Goal: Task Accomplishment & Management: Manage account settings

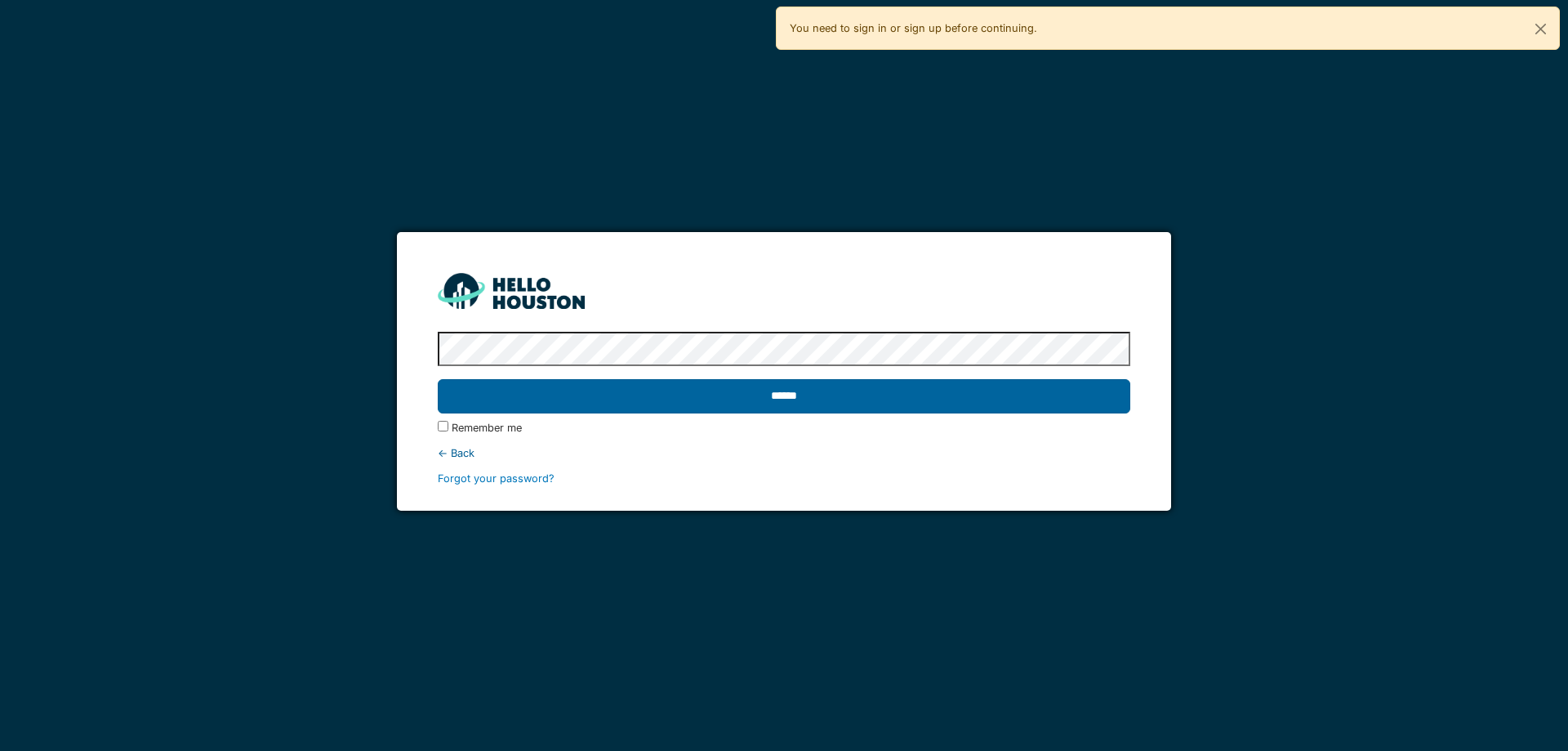
click at [799, 398] on input "******" at bounding box center [784, 396] width 692 height 34
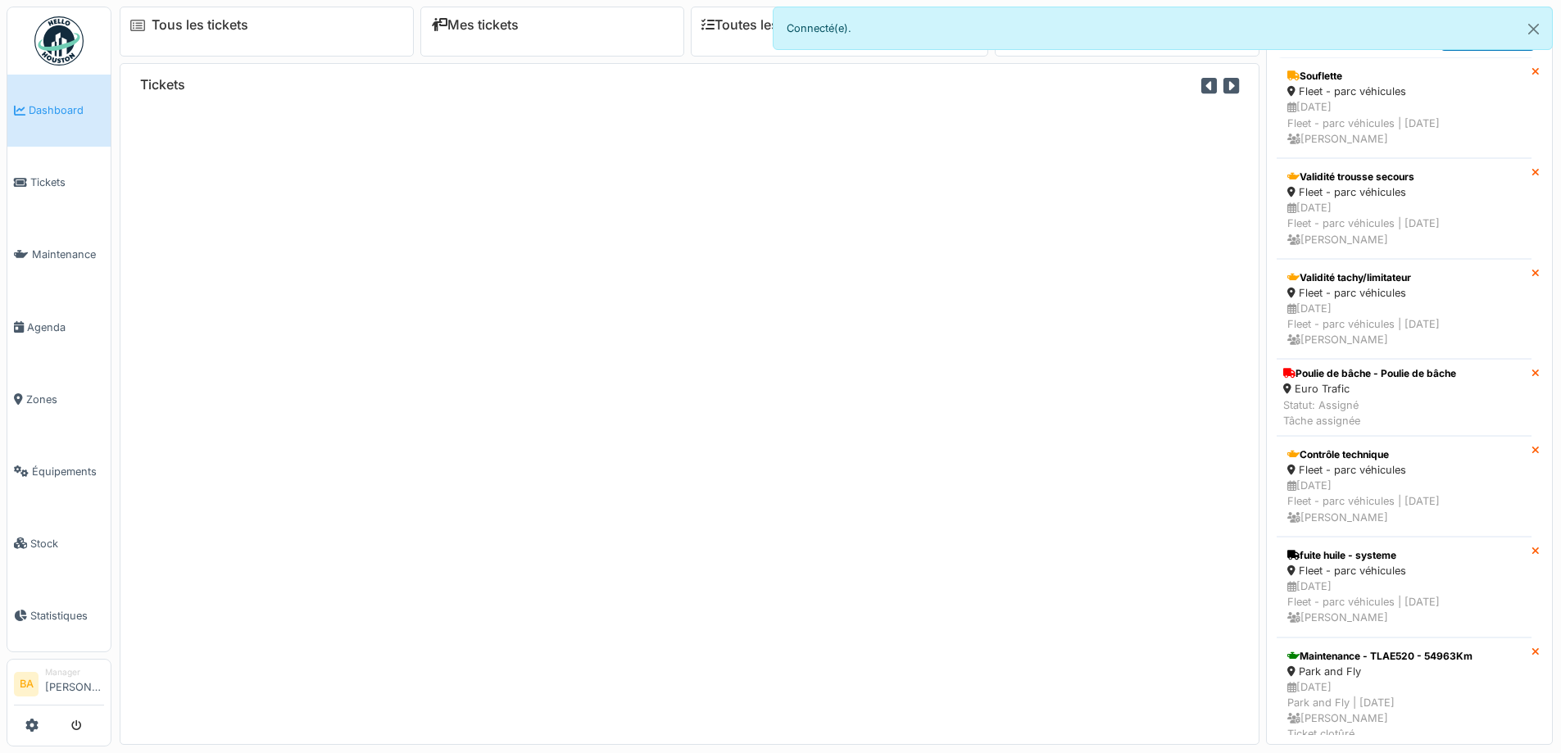
click at [57, 691] on li "Manager [PERSON_NAME]" at bounding box center [74, 683] width 59 height 35
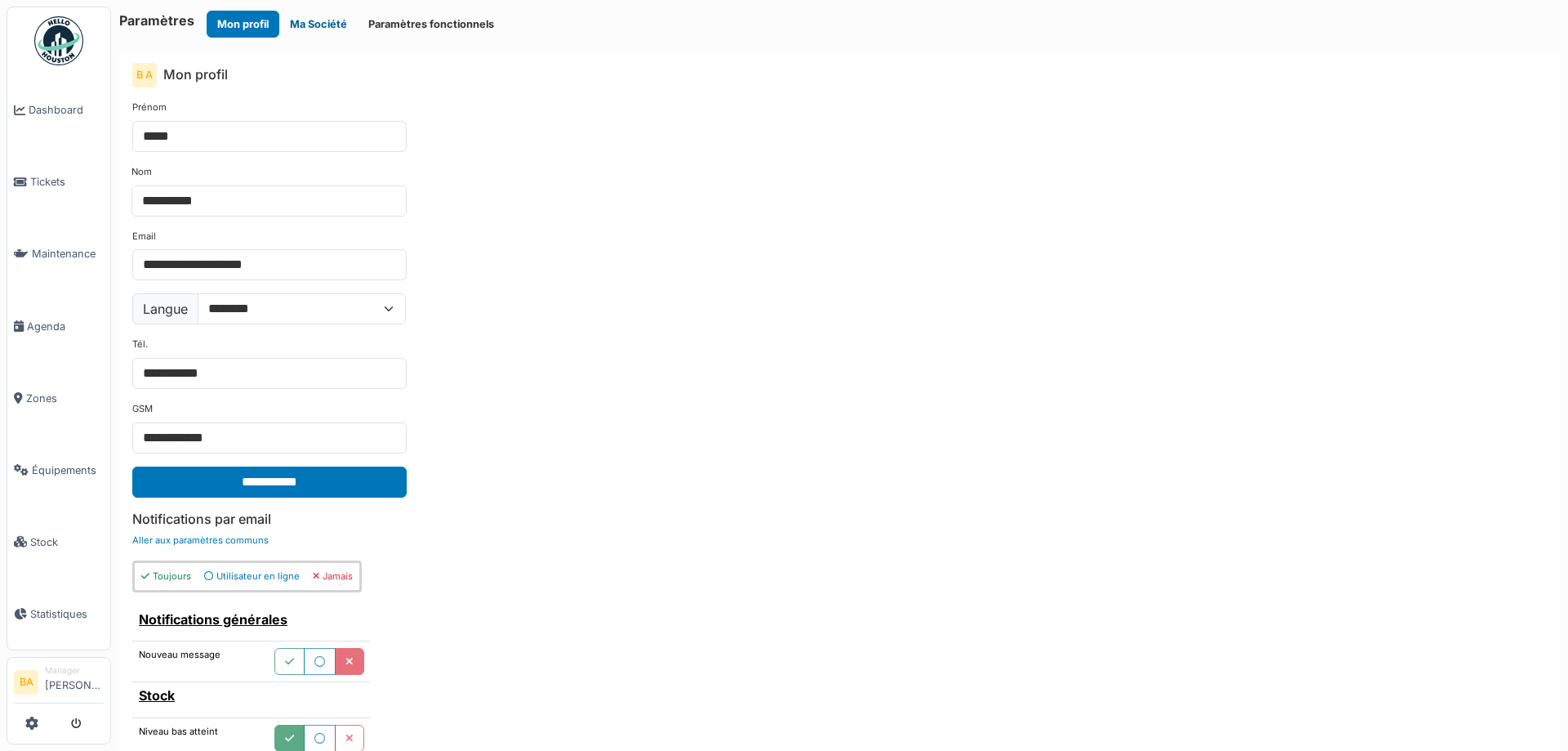
click at [310, 20] on button "Ma Société" at bounding box center [318, 24] width 79 height 27
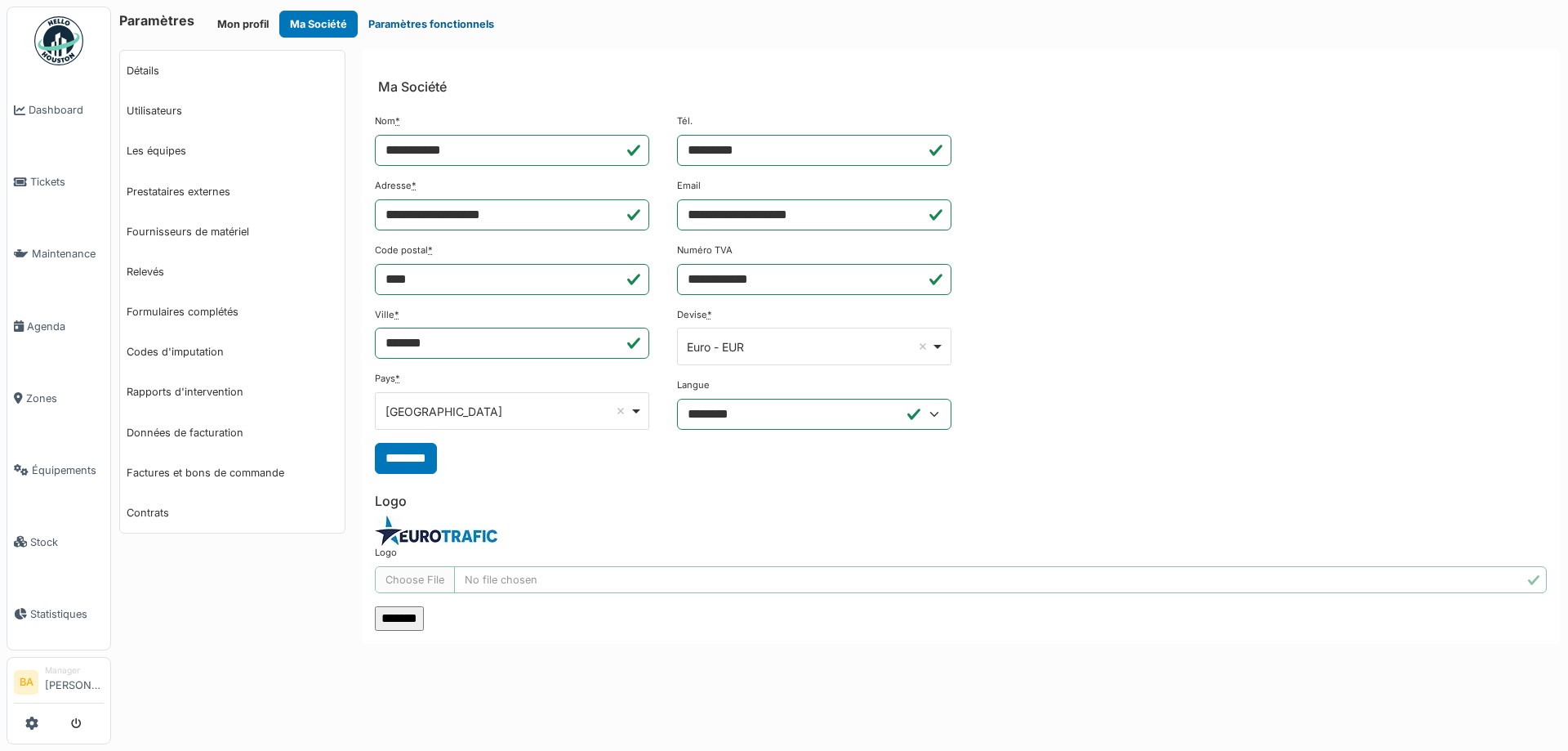
click at [410, 20] on button "Paramètres fonctionnels" at bounding box center [431, 24] width 147 height 27
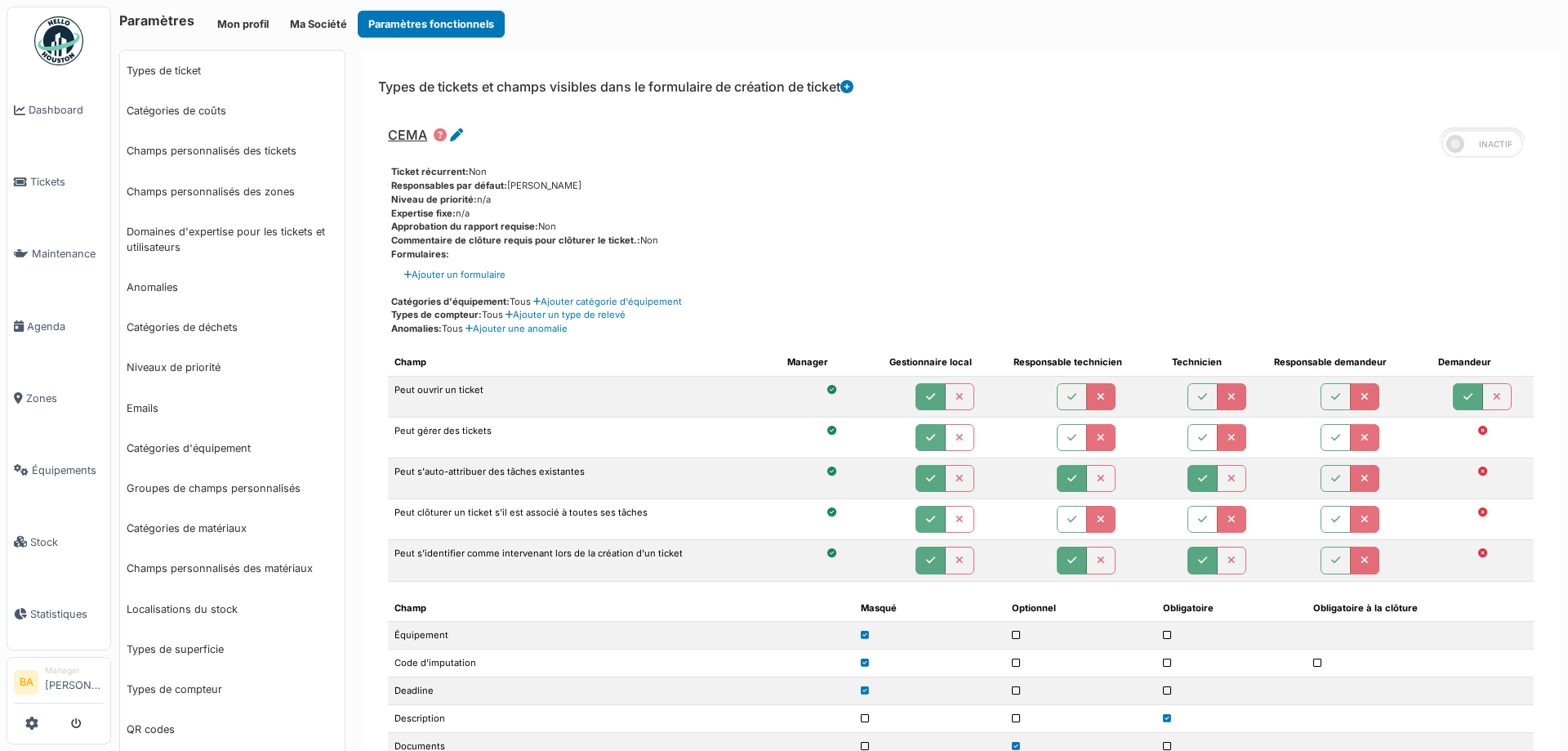
scroll to position [409, 0]
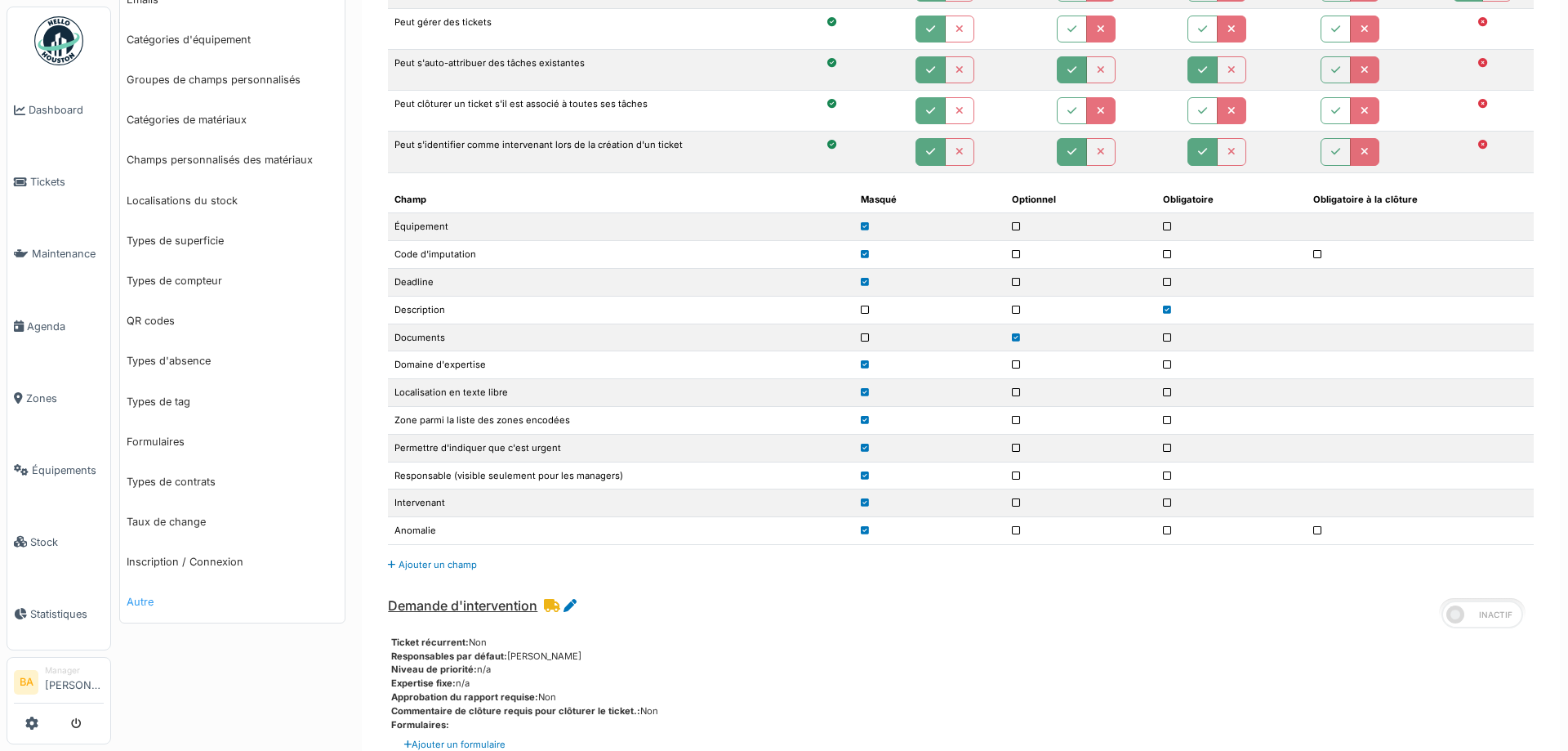
click at [146, 604] on link "Autre" at bounding box center [231, 601] width 224 height 40
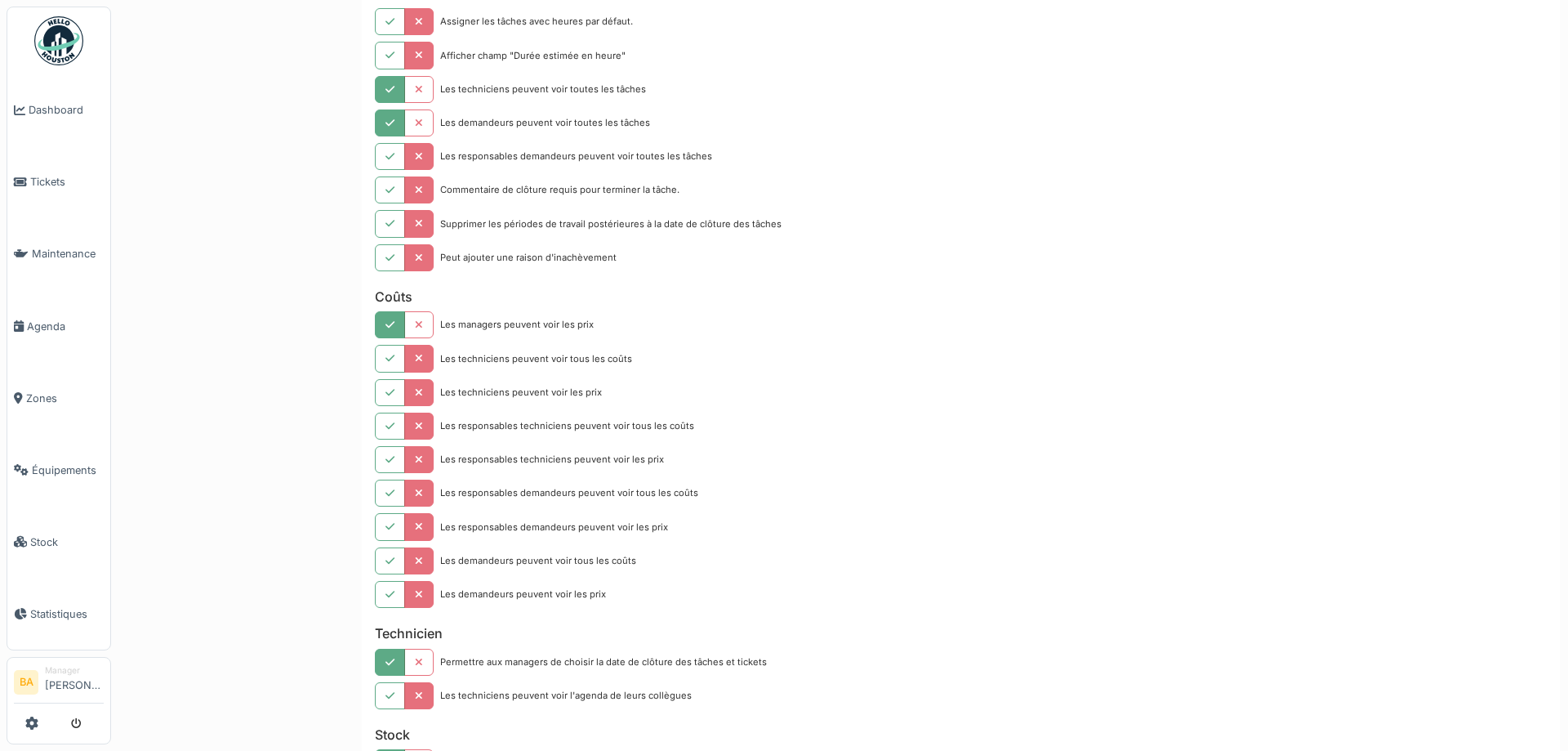
scroll to position [760, 0]
